Goal: Find specific fact: Find contact information

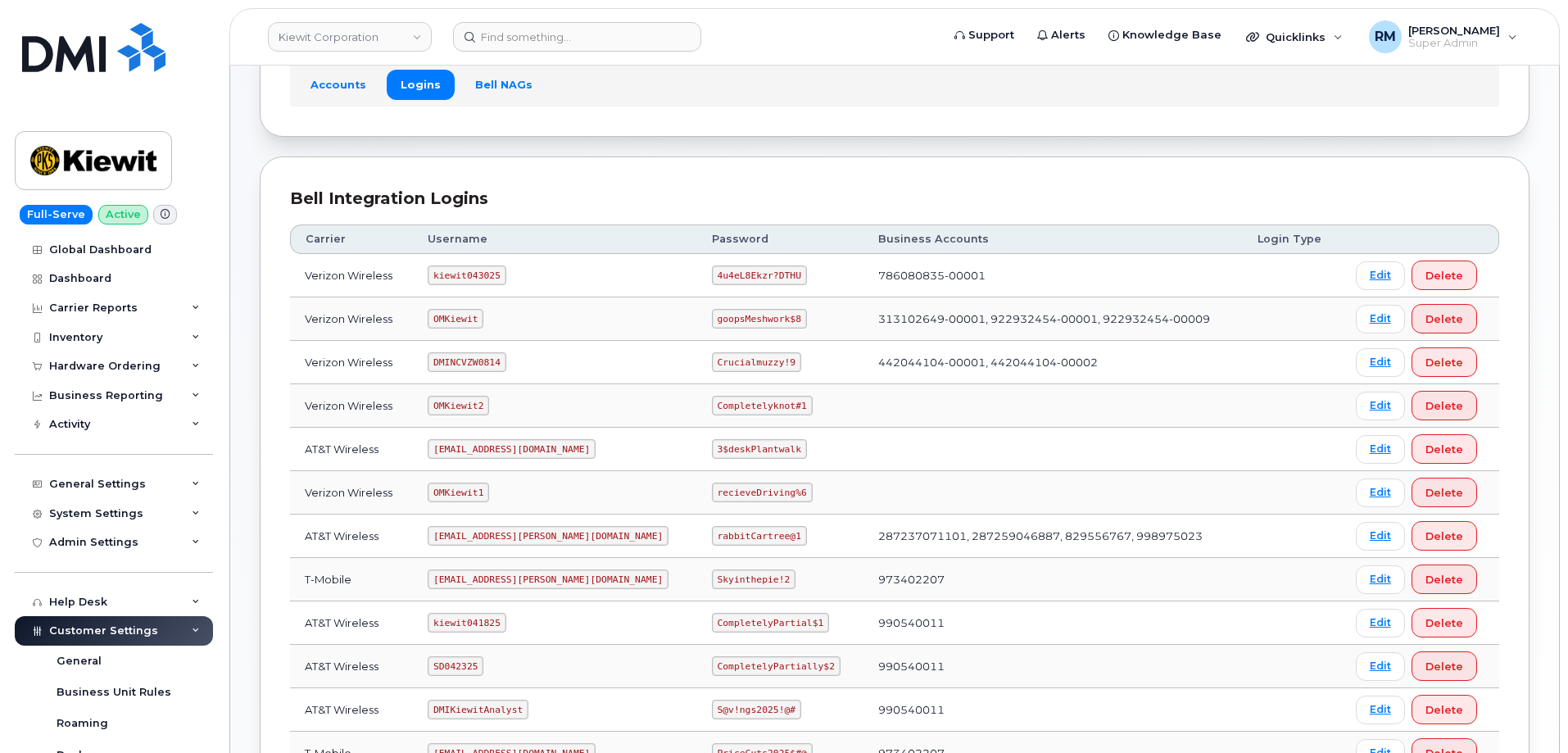
scroll to position [164, 0]
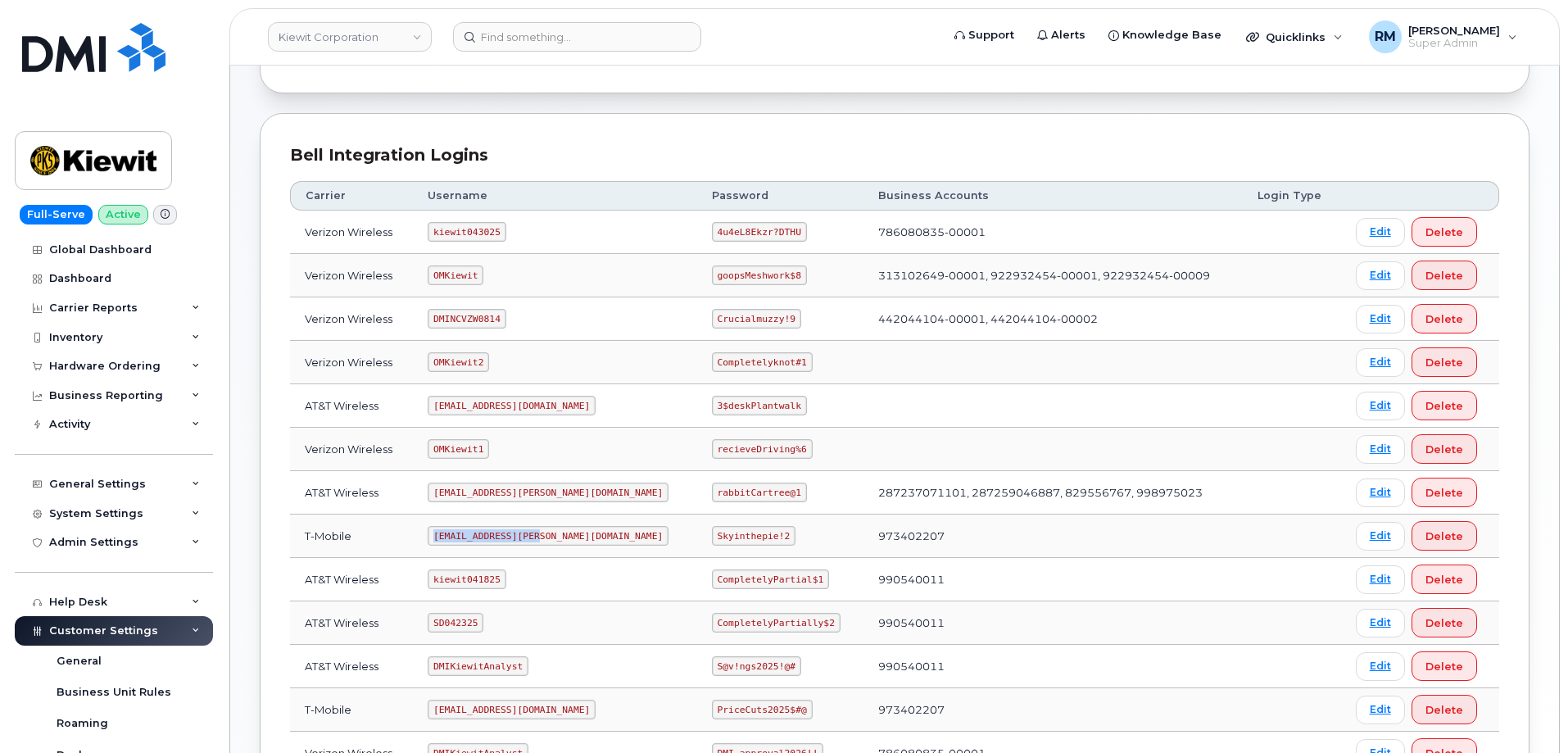
drag, startPoint x: 439, startPoint y: 534, endPoint x: 543, endPoint y: 529, distance: 104.1
click at [543, 529] on code "[EMAIL_ADDRESS][PERSON_NAME][DOMAIN_NAME]" at bounding box center [548, 536] width 241 height 19
copy code "[EMAIL_ADDRESS][PERSON_NAME][DOMAIN_NAME]"
drag, startPoint x: 666, startPoint y: 535, endPoint x: 738, endPoint y: 532, distance: 72.1
click at [738, 532] on td "Skyinthepie!2" at bounding box center [780, 536] width 166 height 43
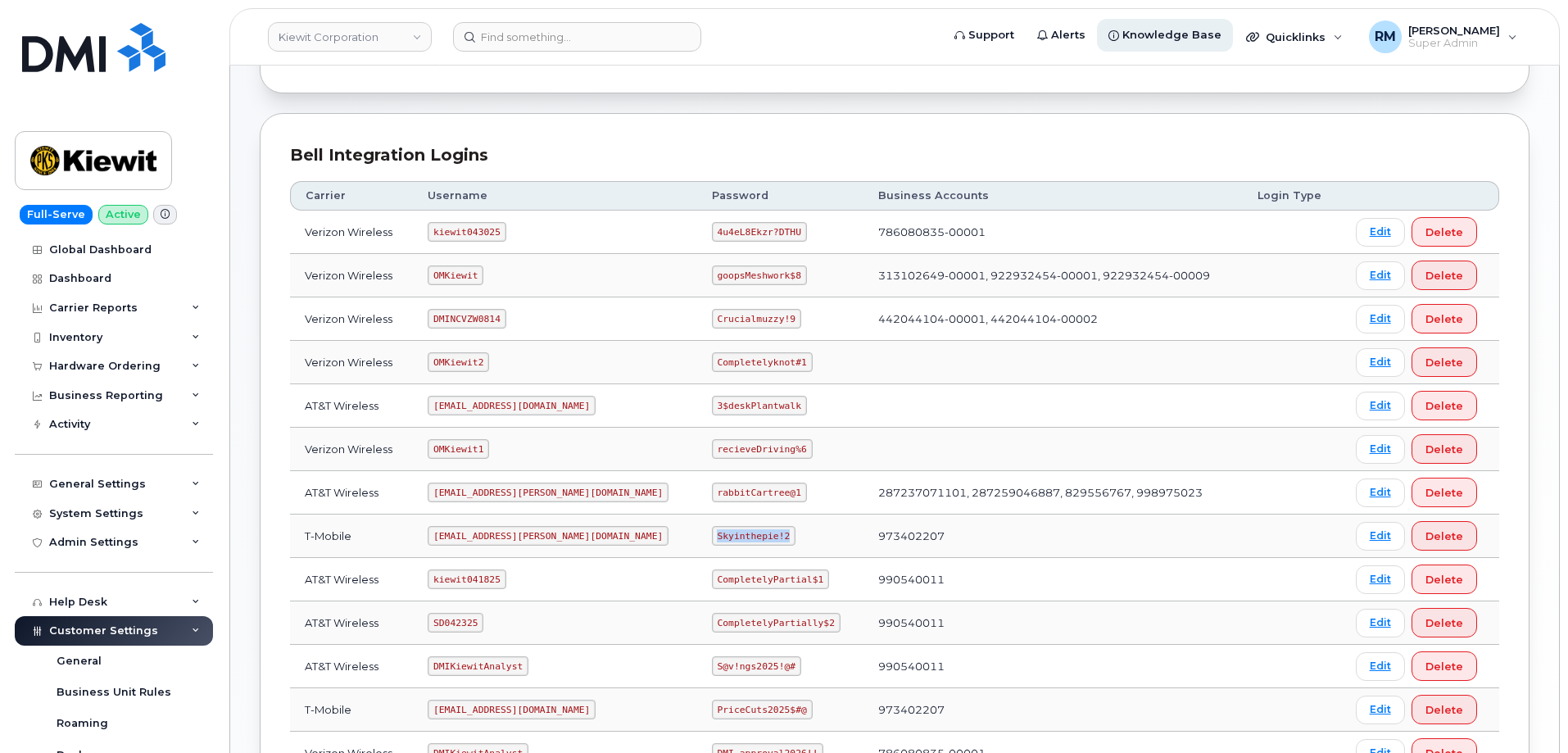
copy code "Skyinthepie!2"
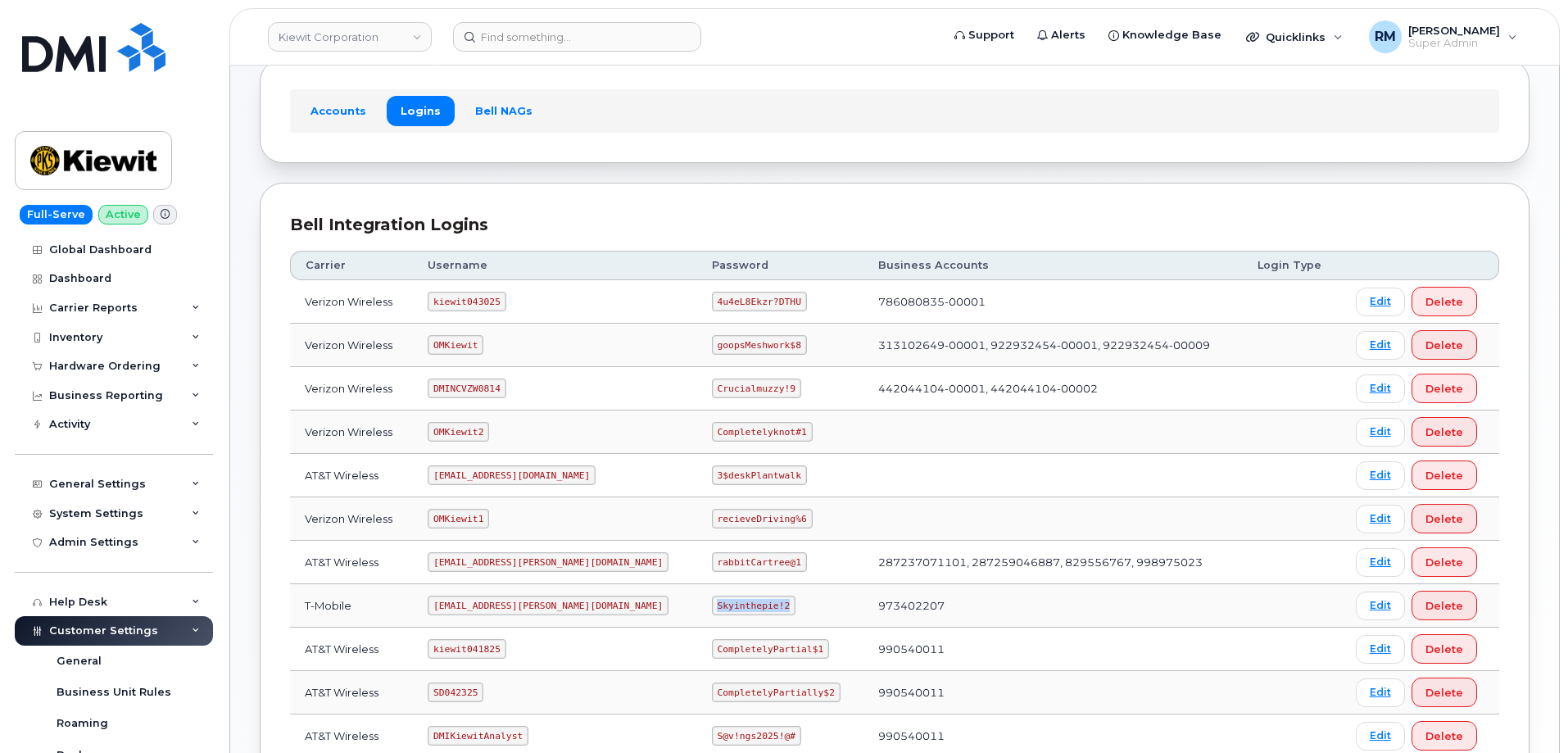
scroll to position [0, 0]
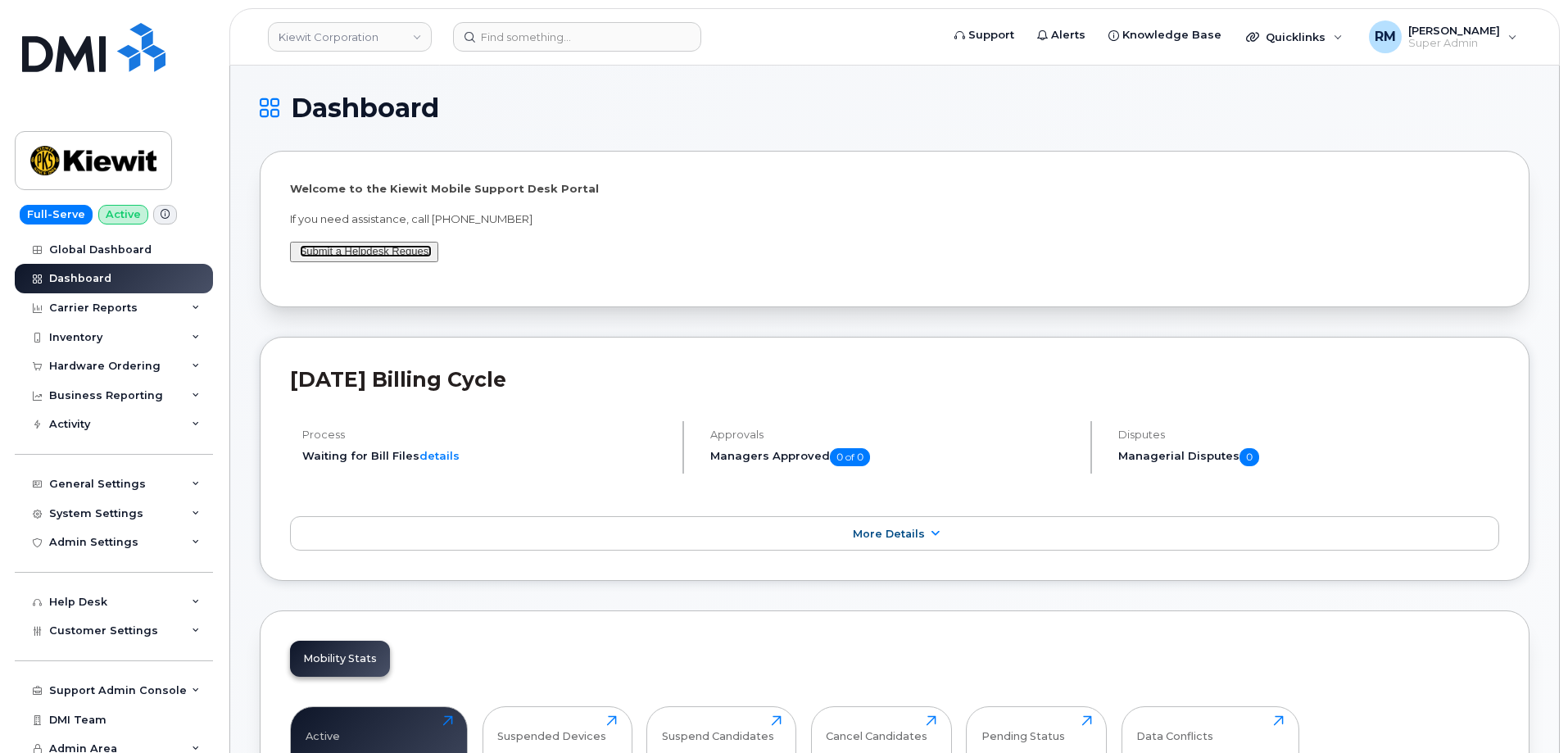
click at [326, 252] on link "Submit a Helpdesk Request" at bounding box center [366, 252] width 132 height 12
click at [348, 257] on link "Submit a Helpdesk Request" at bounding box center [366, 252] width 132 height 12
